Goal: Task Accomplishment & Management: Use online tool/utility

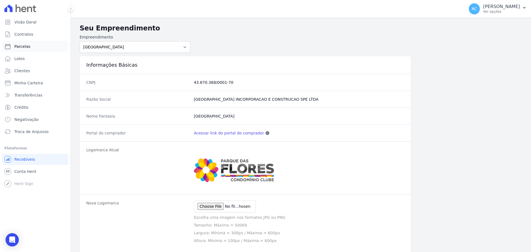
click at [40, 43] on link "Parcelas" at bounding box center [35, 46] width 66 height 11
select select
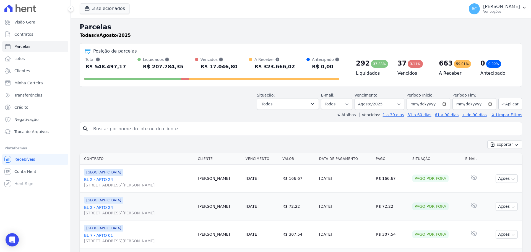
drag, startPoint x: 131, startPoint y: 128, endPoint x: 130, endPoint y: 123, distance: 4.2
click at [131, 128] on input "search" at bounding box center [305, 128] width 430 height 11
type input "Edson Jose Da Silva"
select select
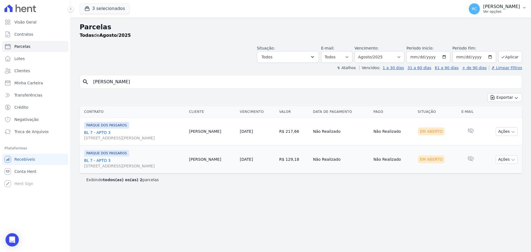
drag, startPoint x: 512, startPoint y: 14, endPoint x: 513, endPoint y: 11, distance: 3.1
click at [512, 13] on div "RC [PERSON_NAME] Ver opções" at bounding box center [494, 8] width 51 height 11
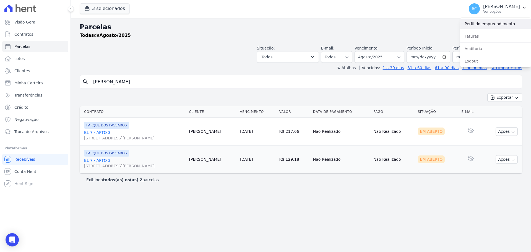
click at [500, 26] on link "Perfil do empreendimento" at bounding box center [495, 24] width 71 height 10
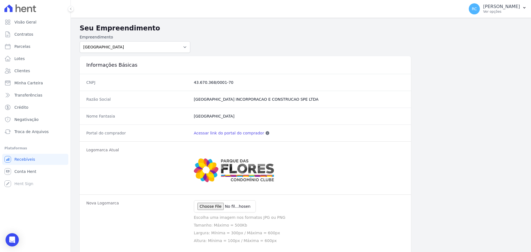
click at [228, 135] on link "Acessar link do portal do comprador" at bounding box center [229, 133] width 70 height 6
click at [505, 8] on p "[PERSON_NAME]" at bounding box center [501, 7] width 37 height 6
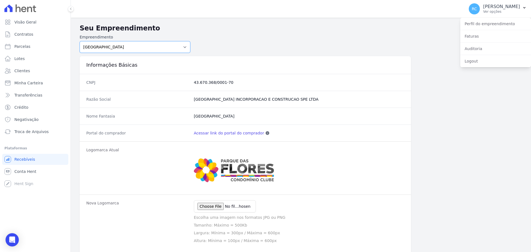
click at [151, 43] on select "PARQUE DAS FLORES PARQUE DOS PASSAROS TURMALINAS CONDOMINIO CLUB BY CAVAZANI" at bounding box center [135, 47] width 111 height 12
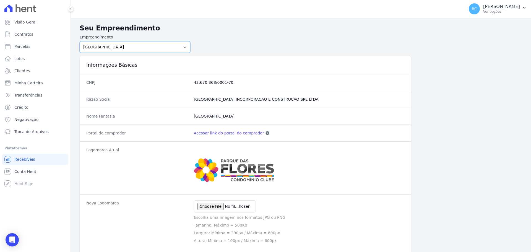
select select "7c6dbd88-c992-4e1b-a35d-d12916fde016"
click at [80, 41] on select "PARQUE DAS FLORES PARQUE DOS PASSAROS TURMALINAS CONDOMINIO CLUB BY CAVAZANI" at bounding box center [135, 47] width 111 height 12
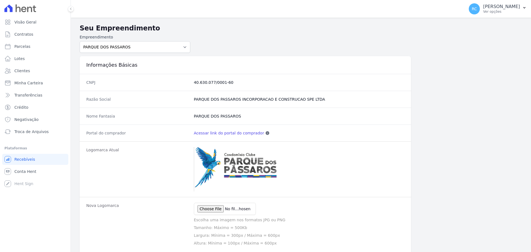
click at [215, 134] on link "Acessar link do portal do comprador" at bounding box center [229, 133] width 70 height 6
click at [28, 51] on link "Parcelas" at bounding box center [35, 46] width 66 height 11
select select
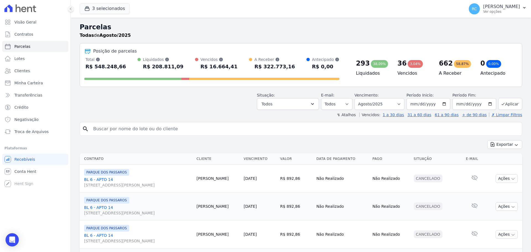
click at [148, 129] on input "search" at bounding box center [305, 128] width 430 height 11
type input "izael"
select select
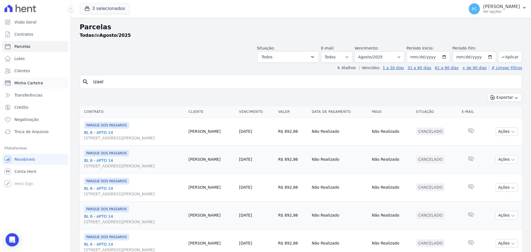
drag, startPoint x: 141, startPoint y: 79, endPoint x: 66, endPoint y: 81, distance: 74.4
click at [60, 85] on div "Visão Geral Contratos [GEOGRAPHIC_DATA] Lotes Clientes Minha Carteira Transferê…" at bounding box center [265, 126] width 531 height 252
paste input "[PERSON_NAME]"
type input "[PERSON_NAME]"
select select
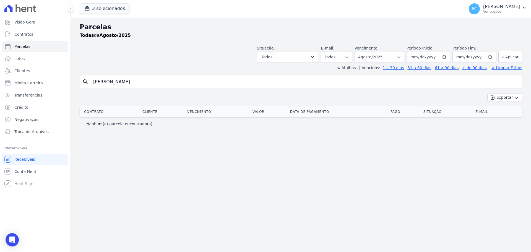
drag, startPoint x: 123, startPoint y: 82, endPoint x: 235, endPoint y: 72, distance: 112.8
click at [235, 72] on div "Parcelas Todas de Agosto/2025 Situação: Agendado Em Aberto Pago Processando Can…" at bounding box center [301, 135] width 460 height 234
type input "[PERSON_NAME]"
select select
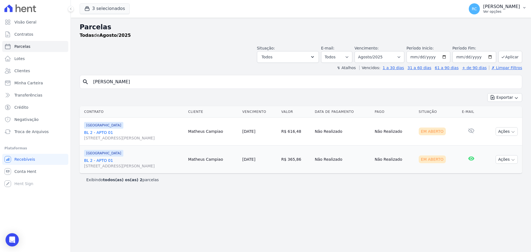
click at [508, 8] on p "[PERSON_NAME]" at bounding box center [501, 7] width 37 height 6
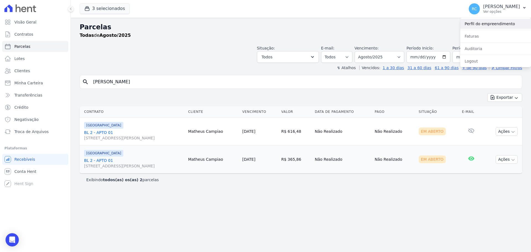
click at [481, 27] on link "Perfil do empreendimento" at bounding box center [495, 24] width 71 height 10
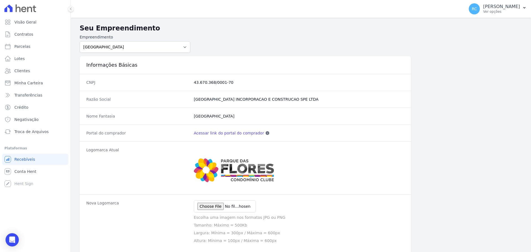
click at [230, 132] on link "Acessar link do portal do comprador" at bounding box center [229, 133] width 70 height 6
select select
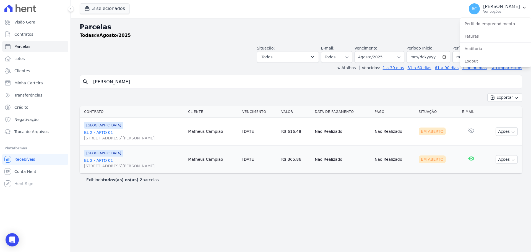
select select
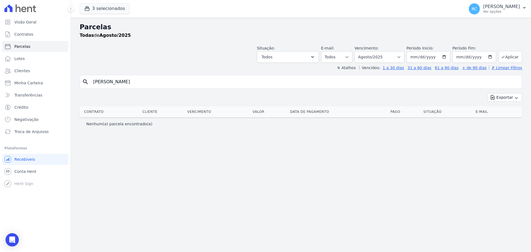
select select
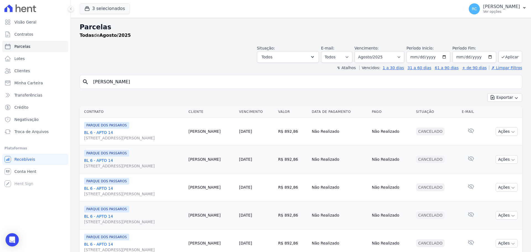
select select
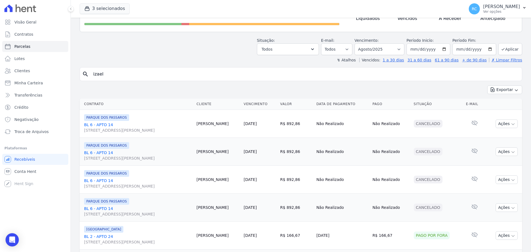
scroll to position [55, 0]
drag, startPoint x: 80, startPoint y: 127, endPoint x: 111, endPoint y: 126, distance: 31.0
click at [113, 124] on td "PARQUE DOS PASSAROS BL 6 - APTO 14 [STREET_ADDRESS][PERSON_NAME]" at bounding box center [137, 123] width 115 height 28
copy link "BL 6 - APTO 14"
click at [34, 172] on span "Conta Hent" at bounding box center [25, 172] width 22 height 6
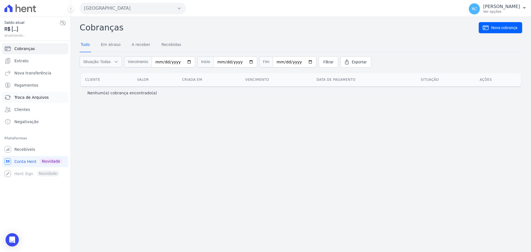
click at [37, 99] on span "Troca de Arquivos" at bounding box center [31, 98] width 34 height 6
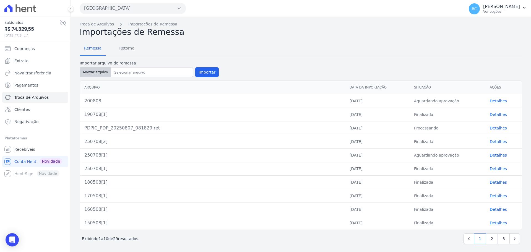
click at [101, 75] on button "Anexar arquivo" at bounding box center [95, 72] width 31 height 10
type input "211108[1]"
click at [266, 65] on form "Importar arquivo de remessa Anexar arquivo Importar" at bounding box center [301, 69] width 443 height 18
click at [209, 73] on button "Importar" at bounding box center [207, 72] width 24 height 10
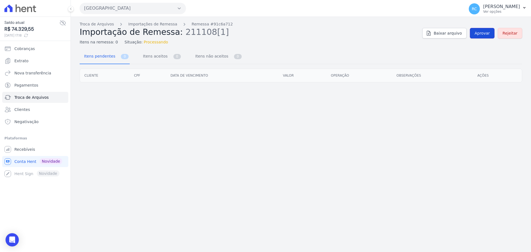
click at [483, 34] on span "Aprovar" at bounding box center [482, 33] width 15 height 6
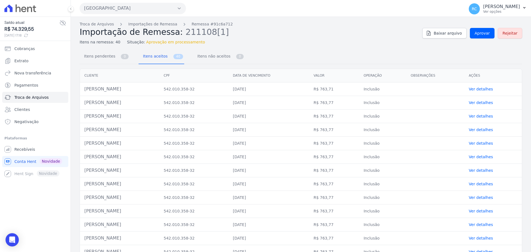
drag, startPoint x: 138, startPoint y: 89, endPoint x: 85, endPoint y: 91, distance: 53.2
click at [85, 91] on td "[PERSON_NAME]" at bounding box center [119, 89] width 79 height 14
copy td "[PERSON_NAME]"
click at [482, 36] on span "Aprovar" at bounding box center [482, 33] width 15 height 6
click at [105, 26] on link "Troca de Arquivos" at bounding box center [97, 24] width 34 height 6
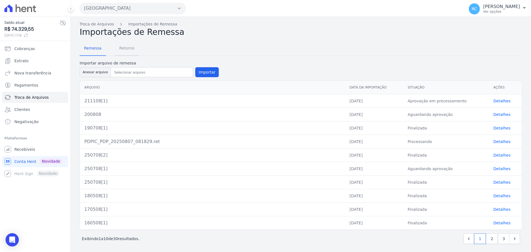
click at [118, 46] on span "Retorno" at bounding box center [127, 48] width 22 height 11
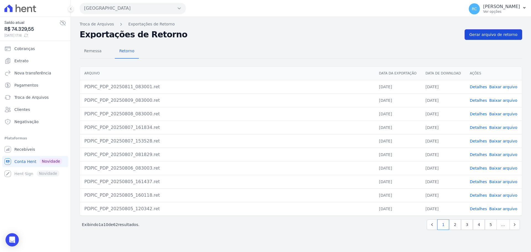
click at [496, 38] on link "Gerar arquivo de retorno" at bounding box center [494, 34] width 58 height 11
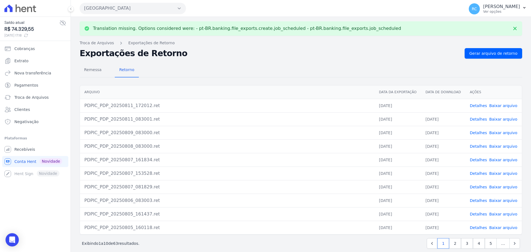
click at [498, 106] on link "Baixar arquivo" at bounding box center [503, 105] width 28 height 4
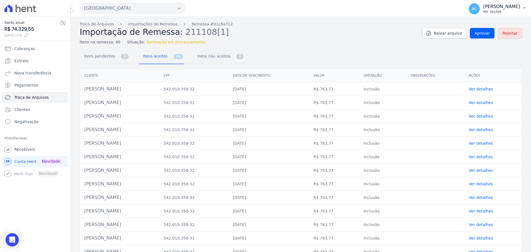
click at [510, 11] on p "Ver opções" at bounding box center [501, 11] width 37 height 4
drag, startPoint x: 375, startPoint y: 36, endPoint x: 278, endPoint y: 42, distance: 97.3
click at [370, 36] on h2 "Importação de Remessa: 211108[1]" at bounding box center [249, 32] width 338 height 10
click at [30, 147] on span "Recebíveis" at bounding box center [24, 150] width 21 height 6
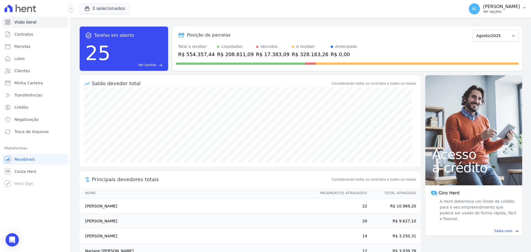
click at [516, 14] on button "RC [PERSON_NAME] Ver opções" at bounding box center [497, 8] width 67 height 15
click at [483, 27] on link "Perfil do empreendimento" at bounding box center [495, 24] width 71 height 10
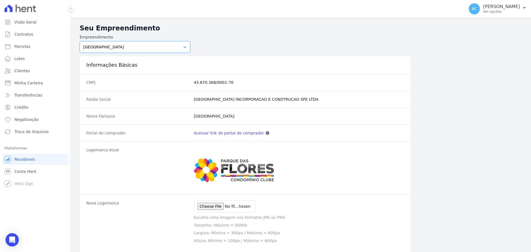
click at [123, 48] on select "PARQUE DAS FLORES PARQUE DOS PASSAROS TURMALINAS CONDOMINIO CLUB BY CAVAZANI" at bounding box center [135, 47] width 111 height 12
select select "7c6dbd88-c992-4e1b-a35d-d12916fde016"
click at [80, 41] on select "PARQUE DAS FLORES PARQUE DOS PASSAROS TURMALINAS CONDOMINIO CLUB BY CAVAZANI" at bounding box center [135, 47] width 111 height 12
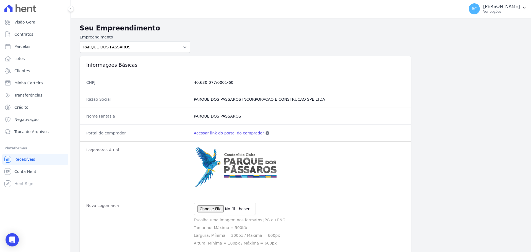
click at [225, 135] on link "Acessar link do portal do comprador" at bounding box center [229, 133] width 70 height 6
